Goal: Information Seeking & Learning: Check status

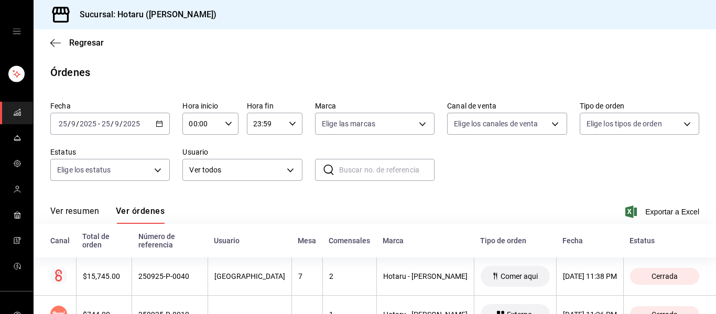
click at [15, 108] on icon "mailbox folders" at bounding box center [17, 112] width 8 height 8
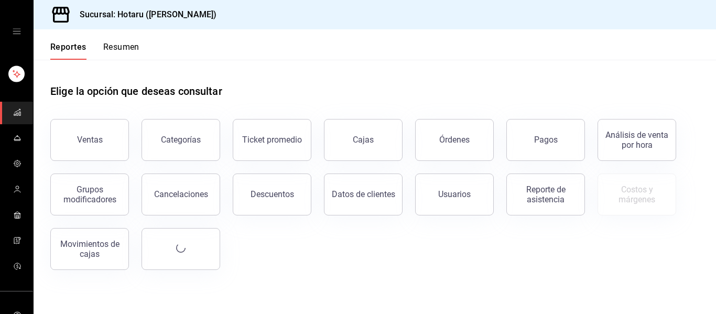
click at [89, 123] on button "Ventas" at bounding box center [89, 140] width 79 height 42
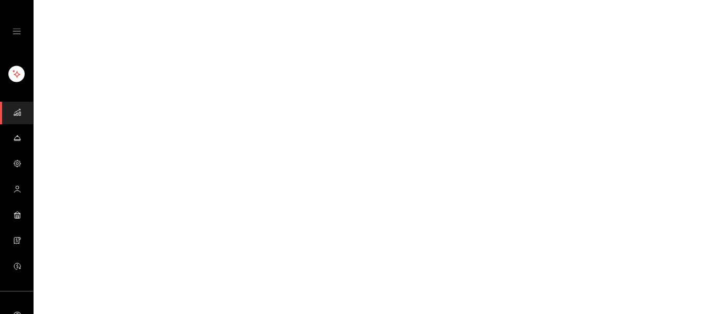
click at [90, 0] on html "GANA 1 MES GRATIS EN TU SUSCRIPCIÓN AQUÍ ¿Recuerdas cómo empezó tu restaurante?…" at bounding box center [358, 0] width 716 height 0
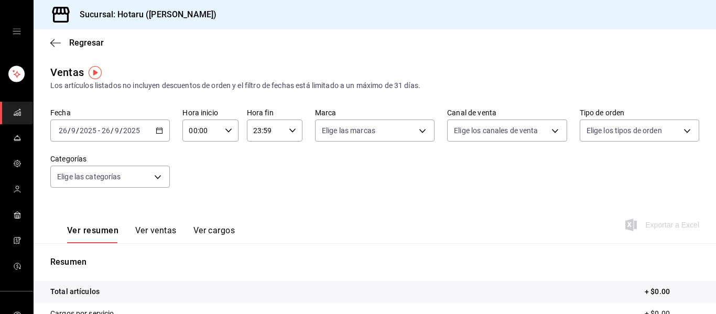
click at [160, 134] on div "[DATE] [DATE] - [DATE] [DATE]" at bounding box center [109, 130] width 119 height 22
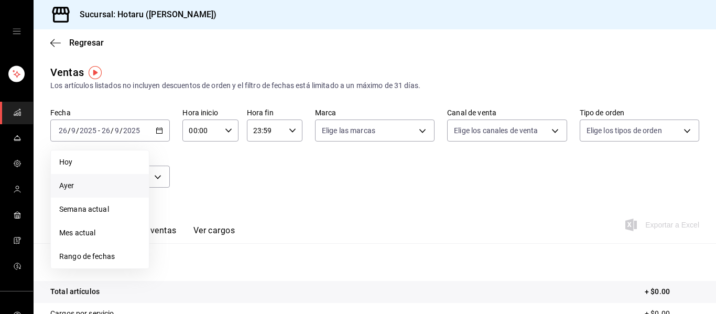
click at [76, 180] on li "Ayer" at bounding box center [100, 186] width 98 height 24
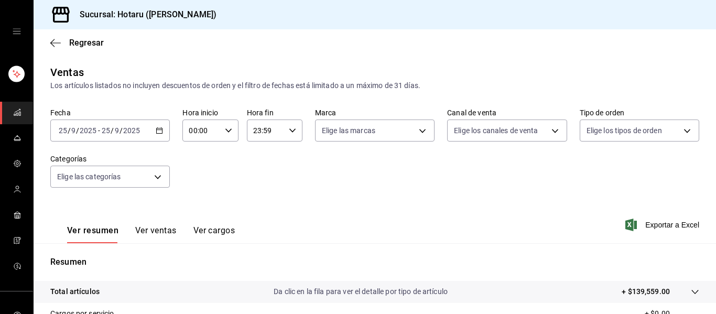
scroll to position [188, 0]
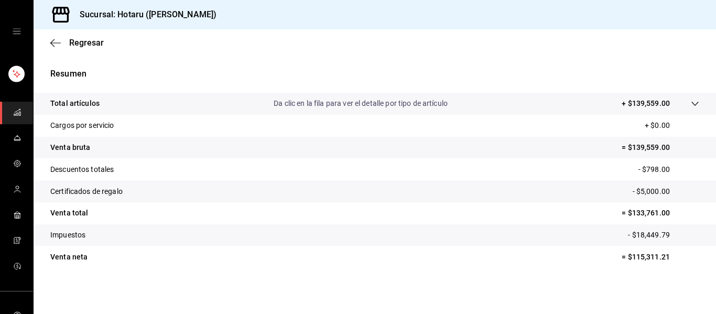
click at [14, 116] on span "mailbox folders" at bounding box center [17, 113] width 8 height 14
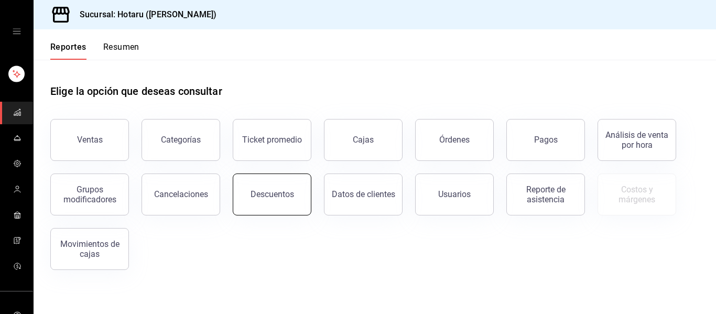
click at [278, 194] on div "Descuentos" at bounding box center [271, 194] width 43 height 10
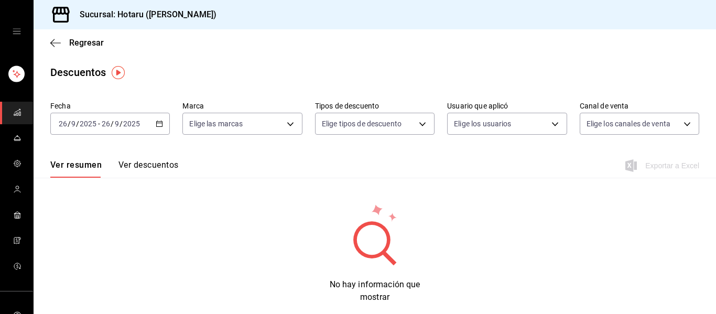
click at [157, 126] on icon "button" at bounding box center [159, 123] width 7 height 7
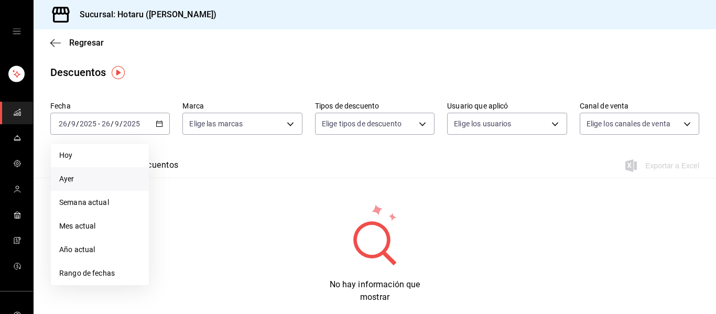
click at [90, 185] on li "Ayer" at bounding box center [100, 179] width 98 height 24
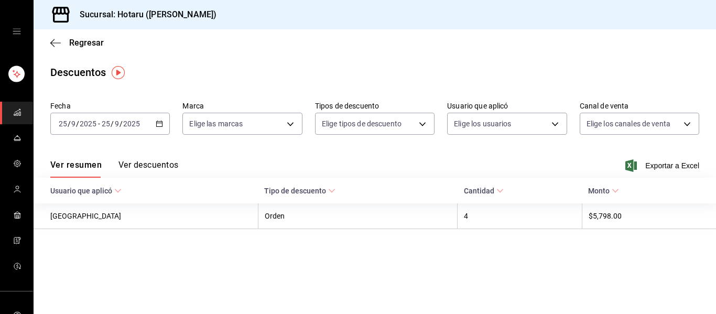
click at [168, 169] on button "Ver descuentos" at bounding box center [148, 169] width 60 height 18
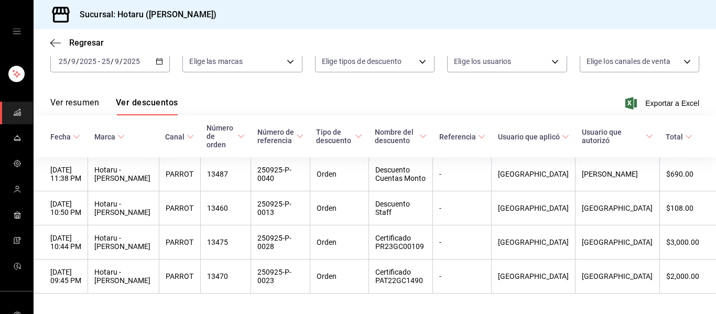
scroll to position [81, 0]
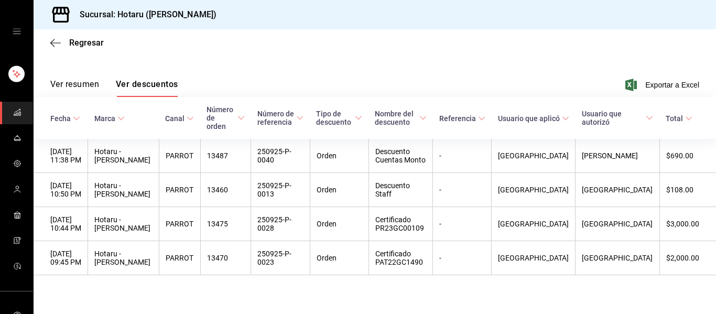
click at [14, 114] on rect "mailbox folders" at bounding box center [15, 115] width 2 height 2
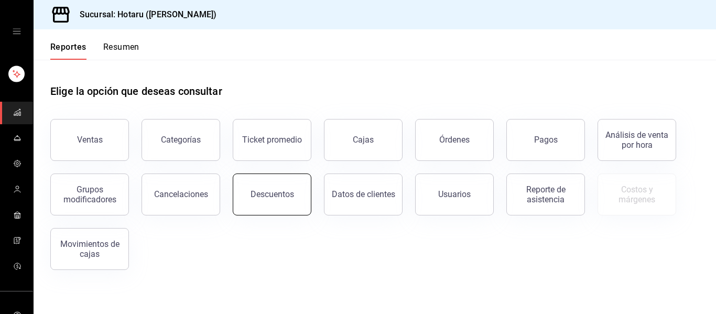
click at [267, 191] on div "Descuentos" at bounding box center [271, 194] width 43 height 10
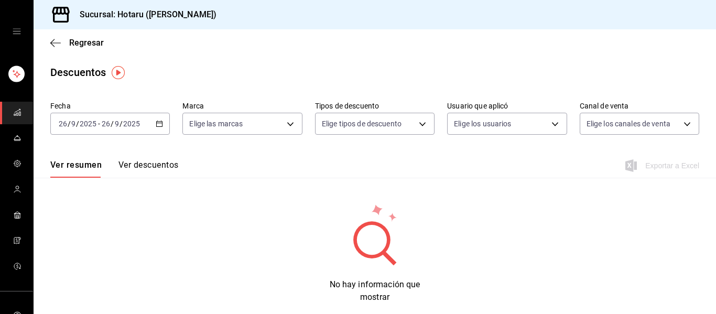
click at [156, 124] on icon "button" at bounding box center [159, 123] width 7 height 7
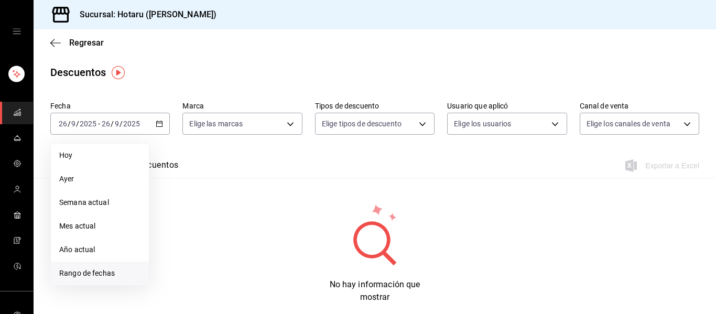
click at [106, 275] on span "Rango de fechas" at bounding box center [99, 273] width 81 height 11
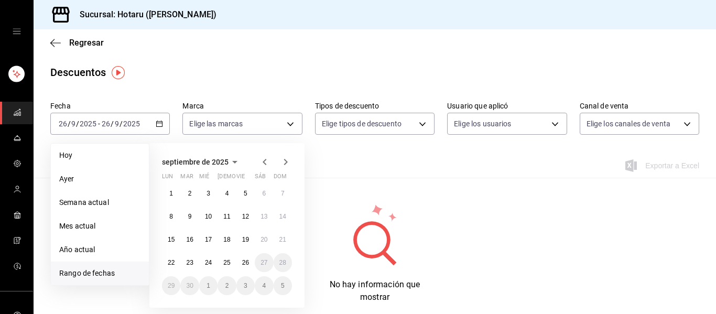
click at [265, 162] on icon "button" at bounding box center [264, 162] width 13 height 13
click at [246, 199] on button "1" at bounding box center [245, 193] width 18 height 19
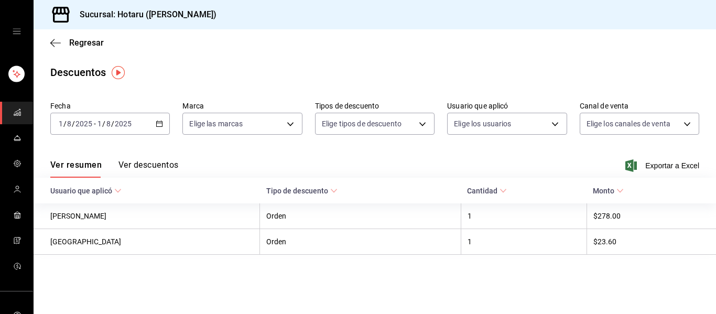
click at [156, 126] on icon "button" at bounding box center [159, 123] width 7 height 7
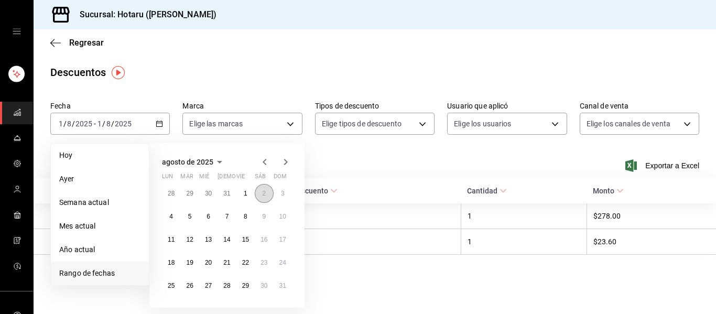
click at [271, 189] on button "2" at bounding box center [264, 193] width 18 height 19
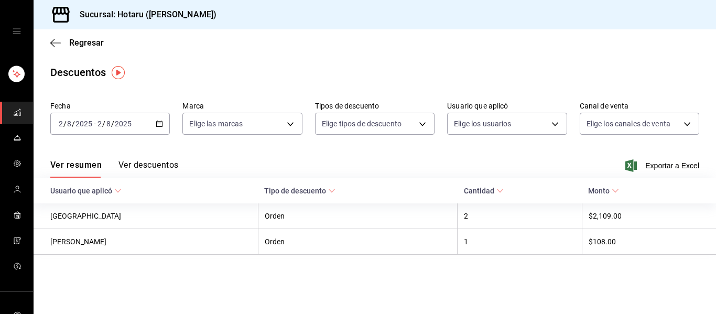
click at [166, 167] on button "Ver descuentos" at bounding box center [148, 169] width 60 height 18
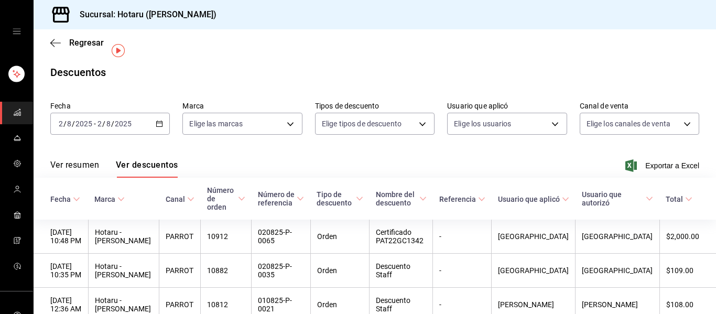
scroll to position [46, 0]
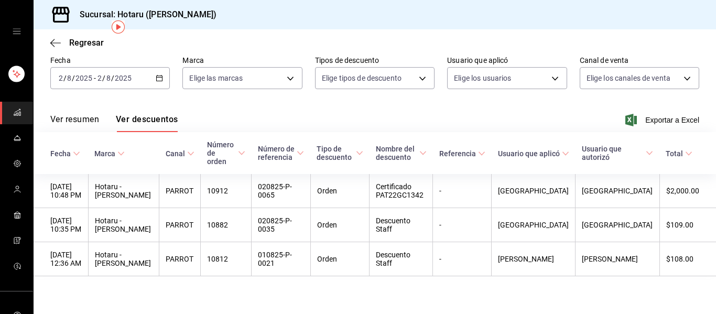
click at [158, 86] on div "[DATE] [DATE] - [DATE] [DATE]" at bounding box center [109, 78] width 119 height 22
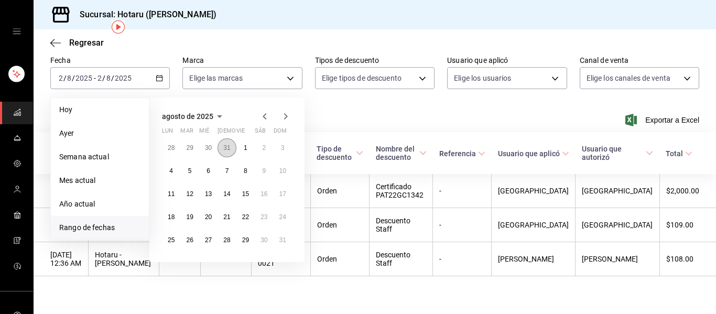
click at [227, 148] on abbr "31" at bounding box center [226, 147] width 7 height 7
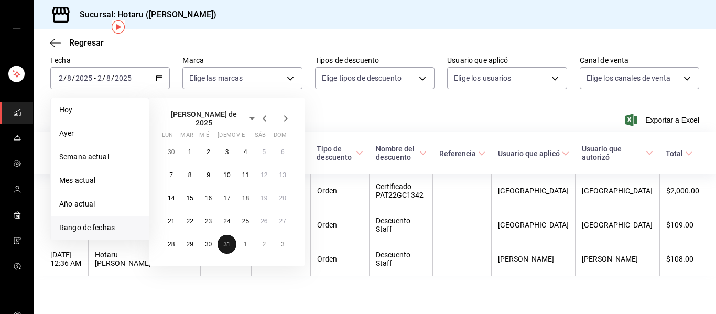
click at [228, 240] on abbr "31" at bounding box center [226, 243] width 7 height 7
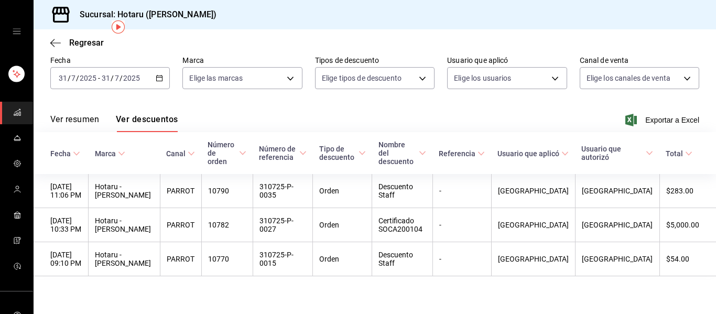
click at [160, 83] on div "[DATE] [DATE] - [DATE] [DATE]" at bounding box center [109, 78] width 119 height 22
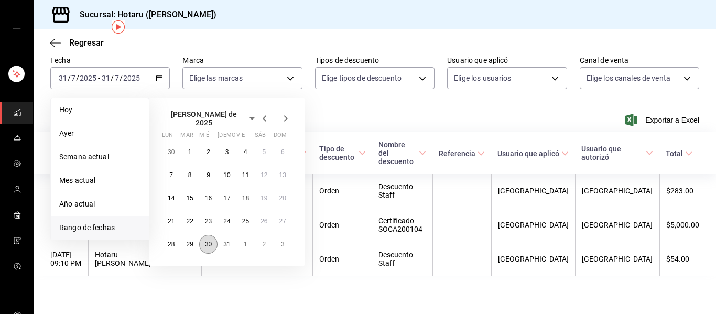
click at [206, 240] on abbr "30" at bounding box center [208, 243] width 7 height 7
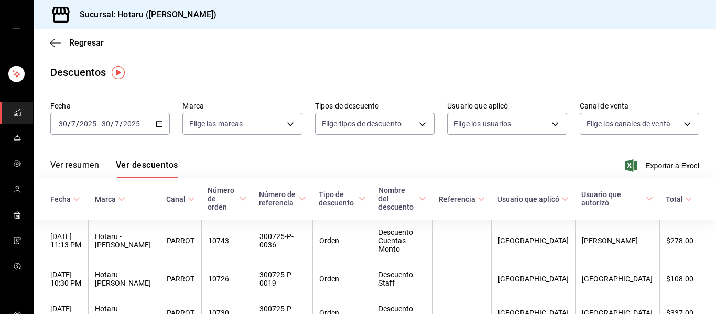
click at [157, 126] on icon "button" at bounding box center [159, 123] width 7 height 7
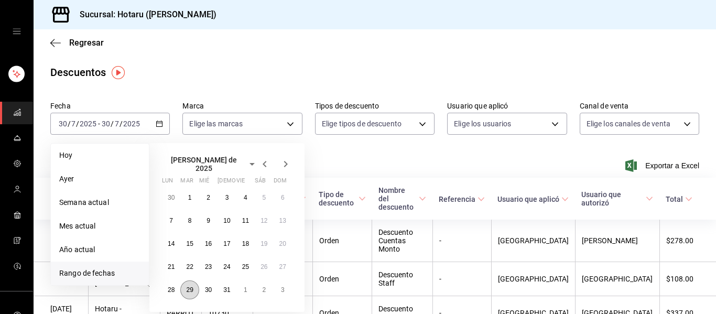
click at [194, 289] on button "29" at bounding box center [189, 289] width 18 height 19
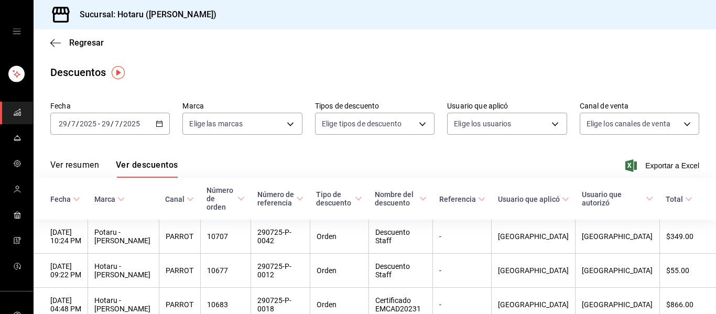
click at [159, 129] on div "[DATE] [DATE] - [DATE] [DATE]" at bounding box center [109, 124] width 119 height 22
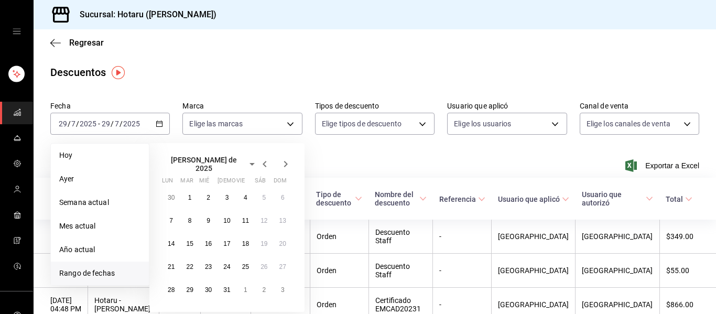
click at [286, 164] on icon "button" at bounding box center [286, 164] width 4 height 6
click at [245, 220] on button "8" at bounding box center [245, 216] width 18 height 19
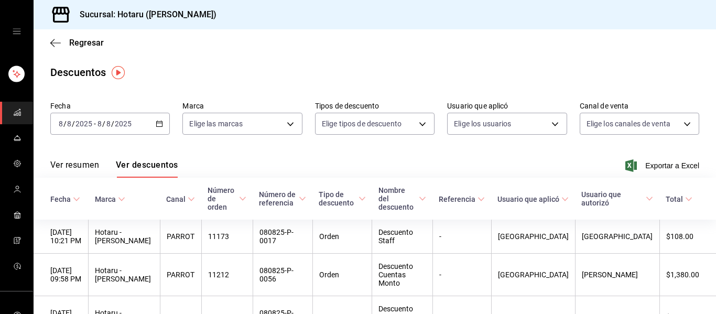
scroll to position [81, 0]
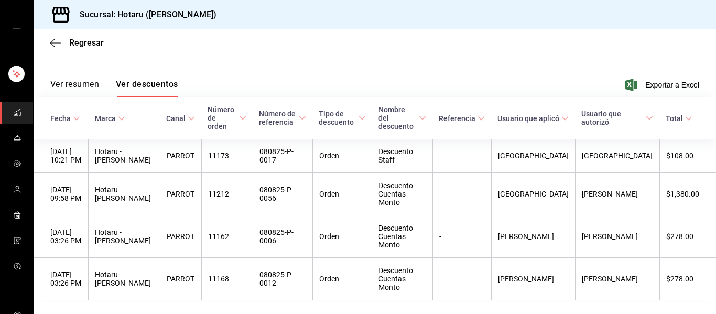
click at [16, 117] on span "mailbox folders" at bounding box center [17, 113] width 8 height 14
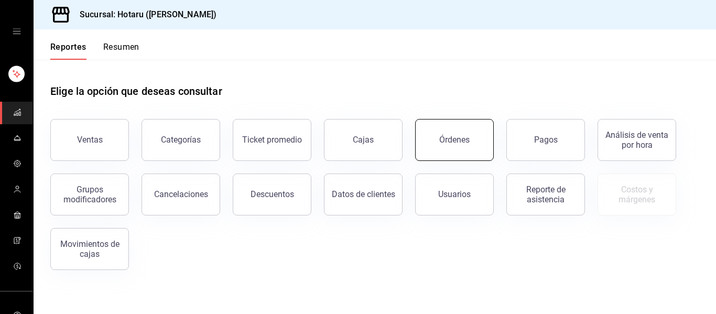
click at [470, 150] on button "Órdenes" at bounding box center [454, 140] width 79 height 42
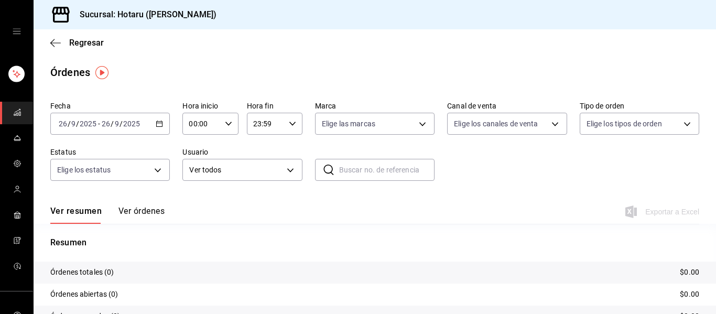
click at [158, 124] on icon "button" at bounding box center [159, 123] width 7 height 7
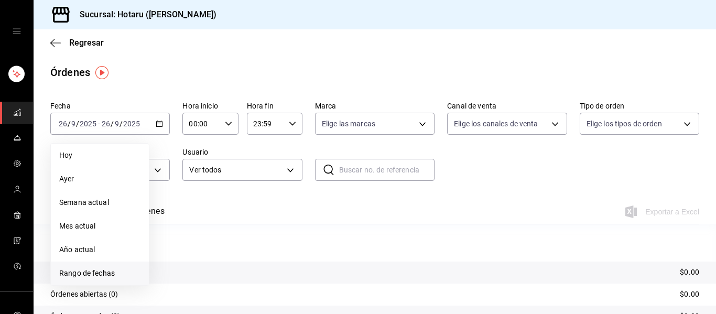
click at [96, 276] on span "Rango de fechas" at bounding box center [99, 273] width 81 height 11
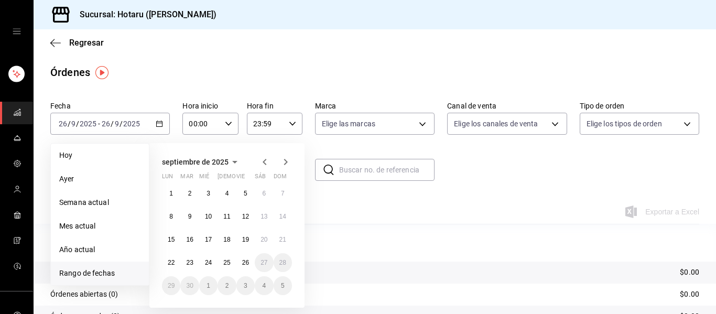
click at [266, 164] on icon "button" at bounding box center [264, 162] width 4 height 6
click at [246, 213] on abbr "8" at bounding box center [246, 216] width 4 height 7
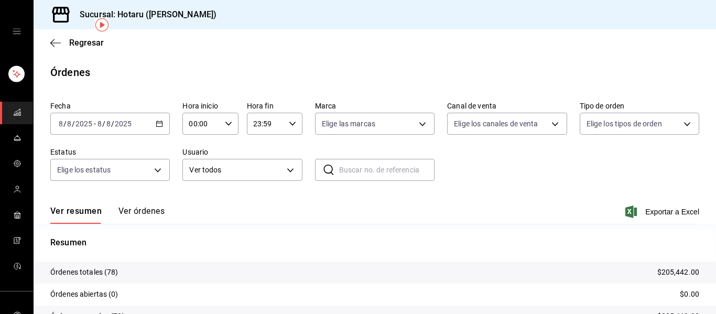
scroll to position [97, 0]
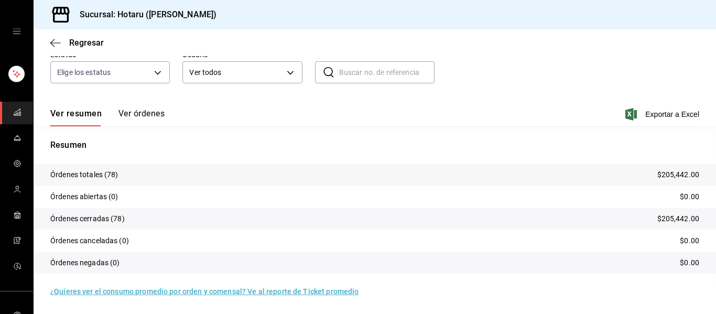
click at [149, 113] on button "Ver órdenes" at bounding box center [141, 117] width 46 height 18
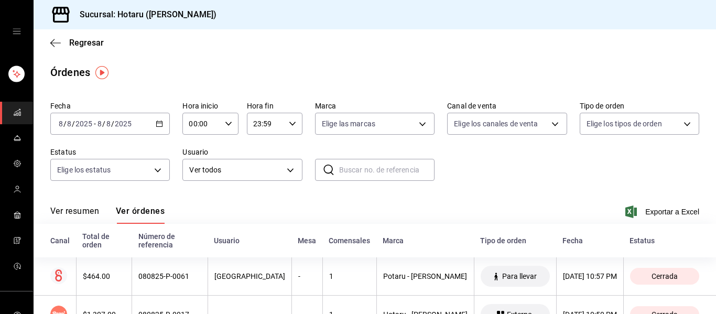
click at [157, 126] on icon "button" at bounding box center [159, 123] width 7 height 7
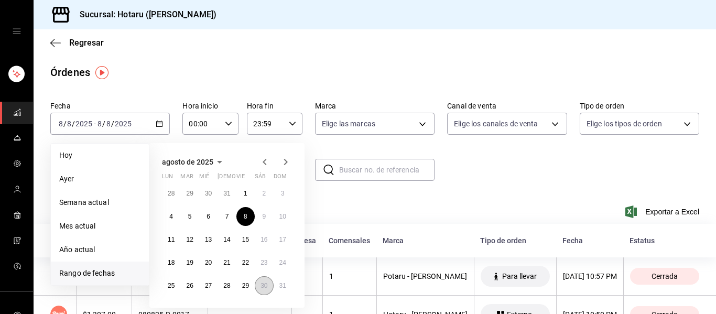
click at [259, 282] on button "30" at bounding box center [264, 285] width 18 height 19
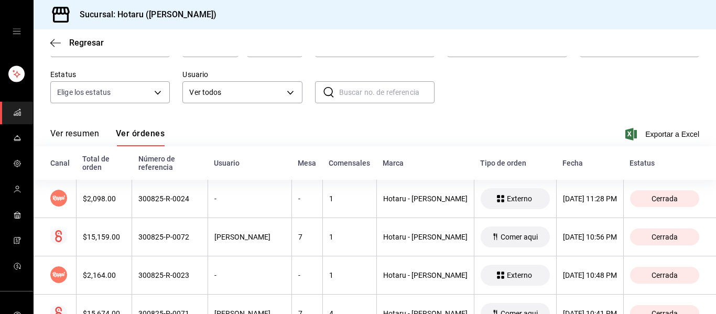
scroll to position [93, 0]
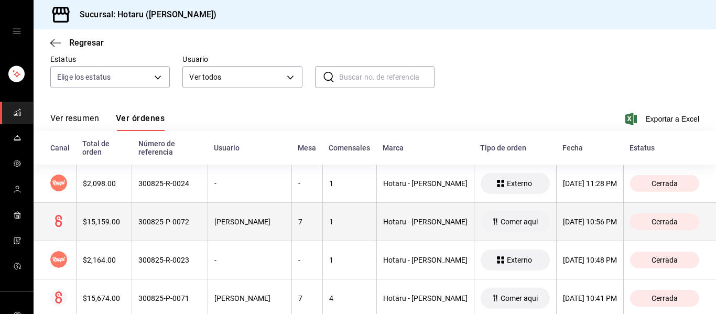
click at [565, 205] on th "[DATE] 10:56 PM" at bounding box center [589, 222] width 67 height 38
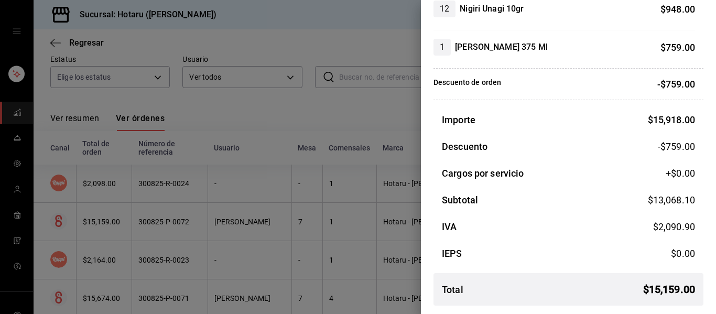
scroll to position [0, 0]
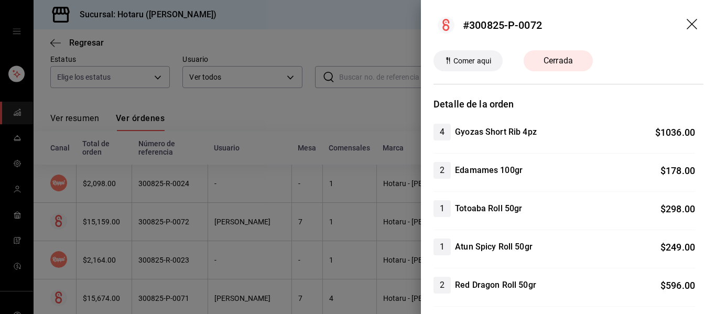
click at [686, 25] on icon "drag" at bounding box center [691, 24] width 10 height 10
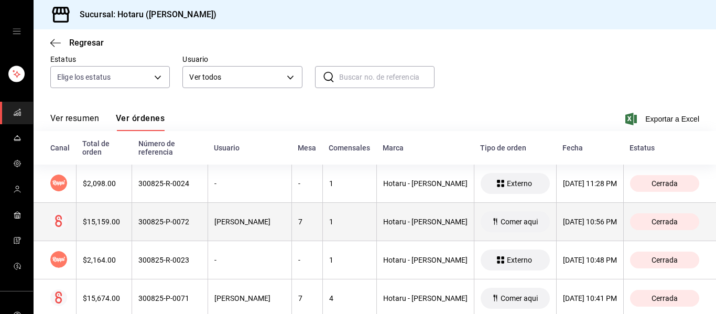
click at [670, 213] on div "Cerrada" at bounding box center [664, 221] width 69 height 17
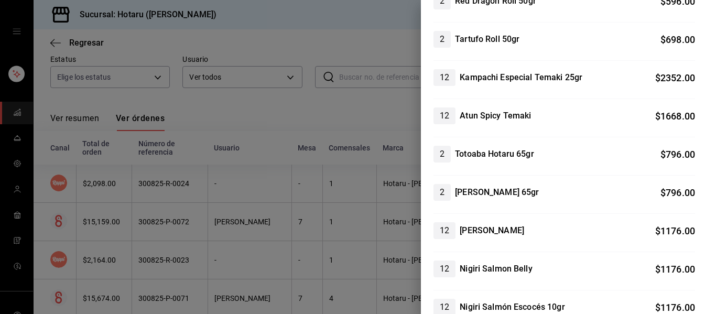
scroll to position [697, 0]
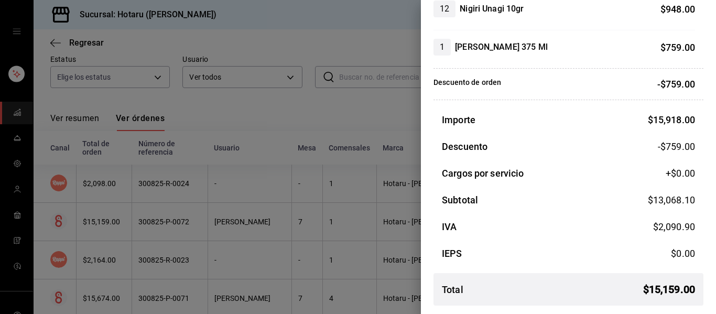
click at [356, 147] on div at bounding box center [358, 157] width 716 height 314
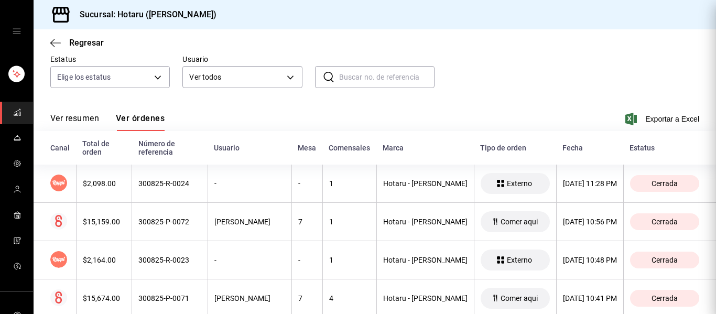
scroll to position [0, 0]
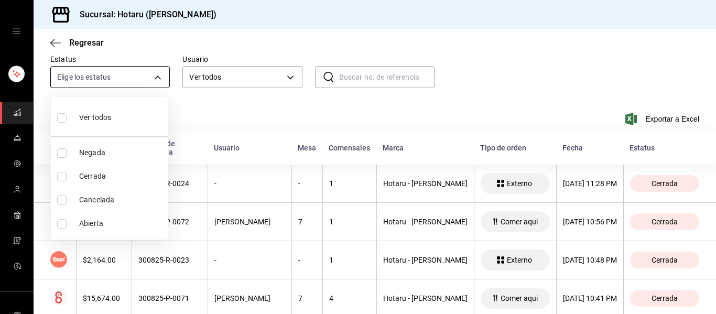
click at [162, 71] on body "Sucursal: Hotaru ([PERSON_NAME]) Regresar Órdenes Fecha [DATE] [DATE] - [DATE] …" at bounding box center [358, 157] width 716 height 314
click at [162, 71] on div at bounding box center [358, 157] width 716 height 314
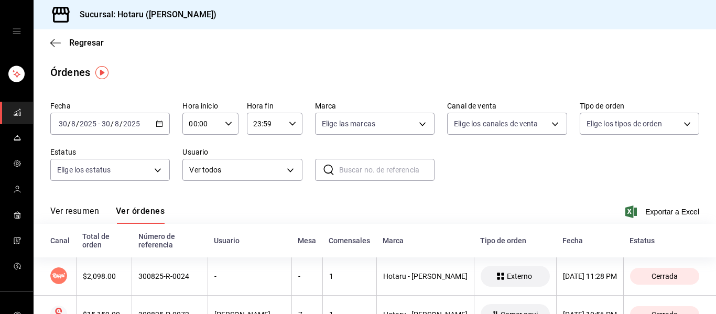
click at [156, 122] on \(Stroke\) "button" at bounding box center [159, 124] width 6 height 6
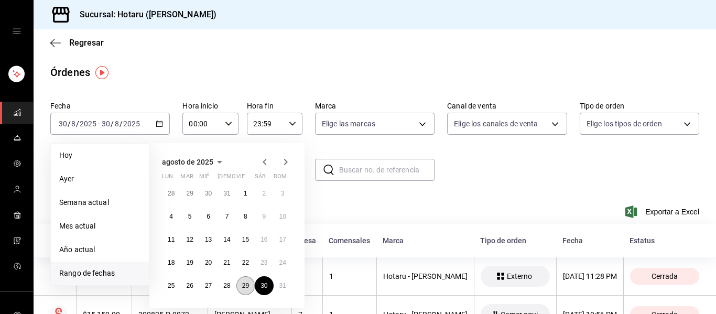
click at [249, 289] on button "29" at bounding box center [245, 285] width 18 height 19
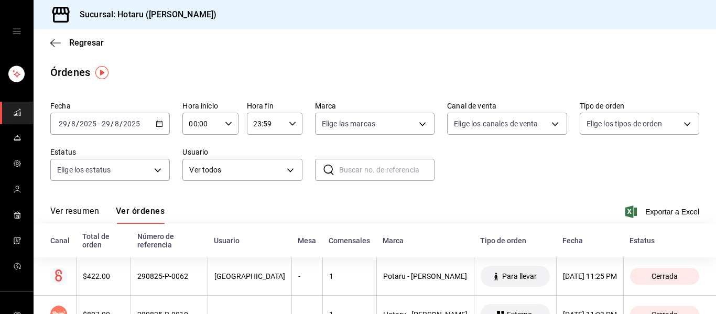
click at [160, 126] on \(Stroke\) "button" at bounding box center [159, 124] width 6 height 6
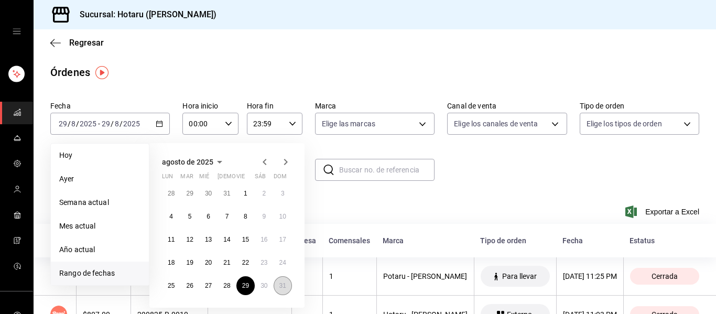
click at [281, 284] on abbr "31" at bounding box center [282, 285] width 7 height 7
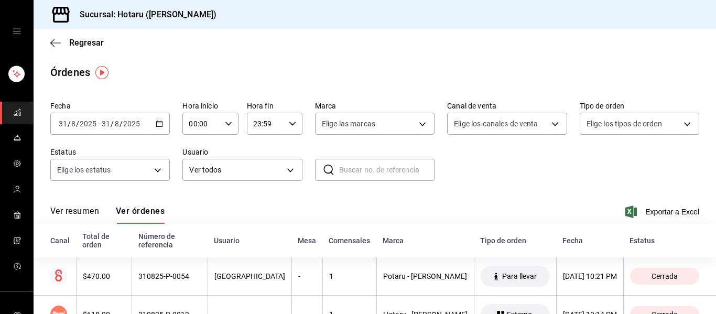
click at [158, 122] on \(Stroke\) "button" at bounding box center [159, 124] width 6 height 6
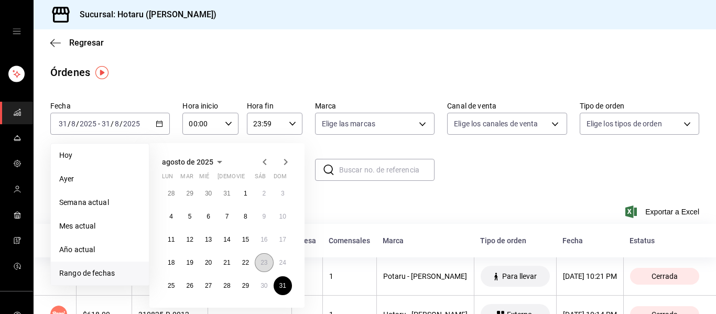
click at [265, 261] on abbr "23" at bounding box center [263, 262] width 7 height 7
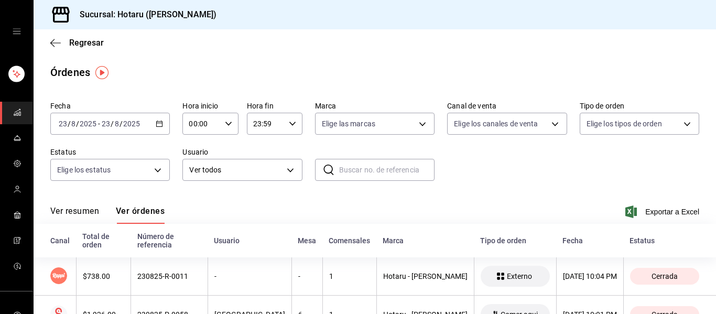
click at [156, 125] on icon "button" at bounding box center [159, 123] width 7 height 7
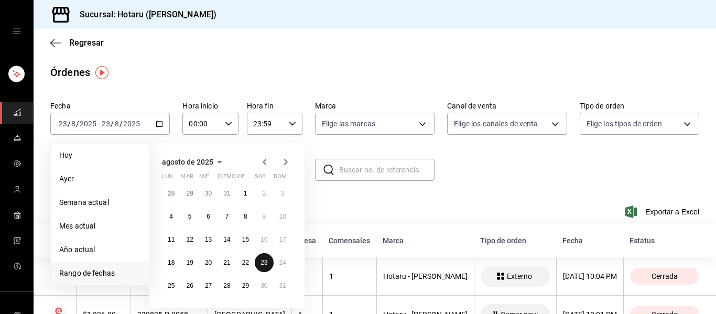
click at [255, 260] on button "23" at bounding box center [264, 262] width 18 height 19
click at [237, 261] on button "22" at bounding box center [245, 262] width 18 height 19
